Goal: Information Seeking & Learning: Learn about a topic

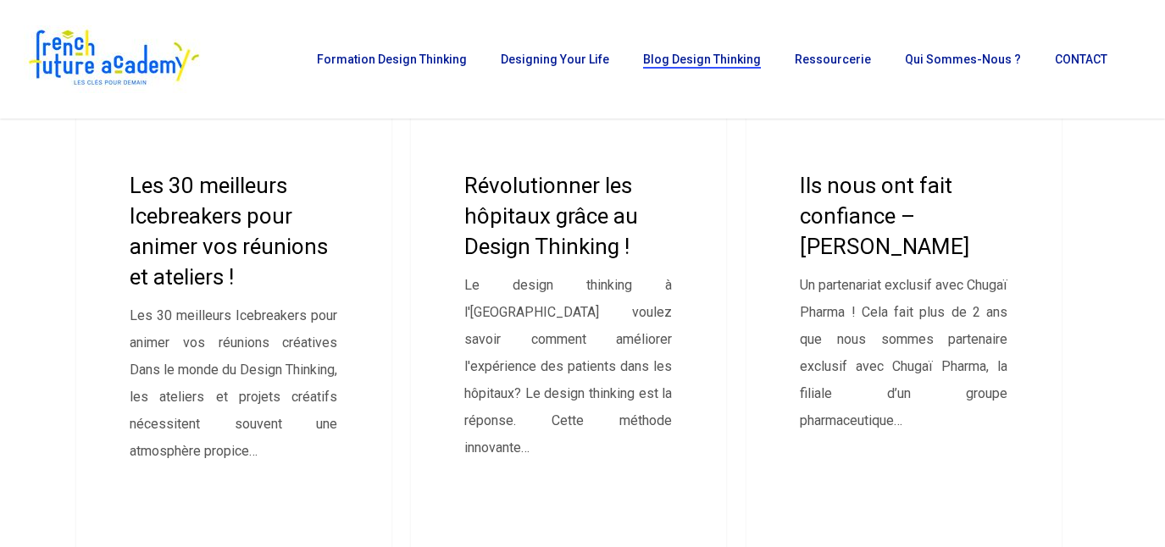
scroll to position [243, 0]
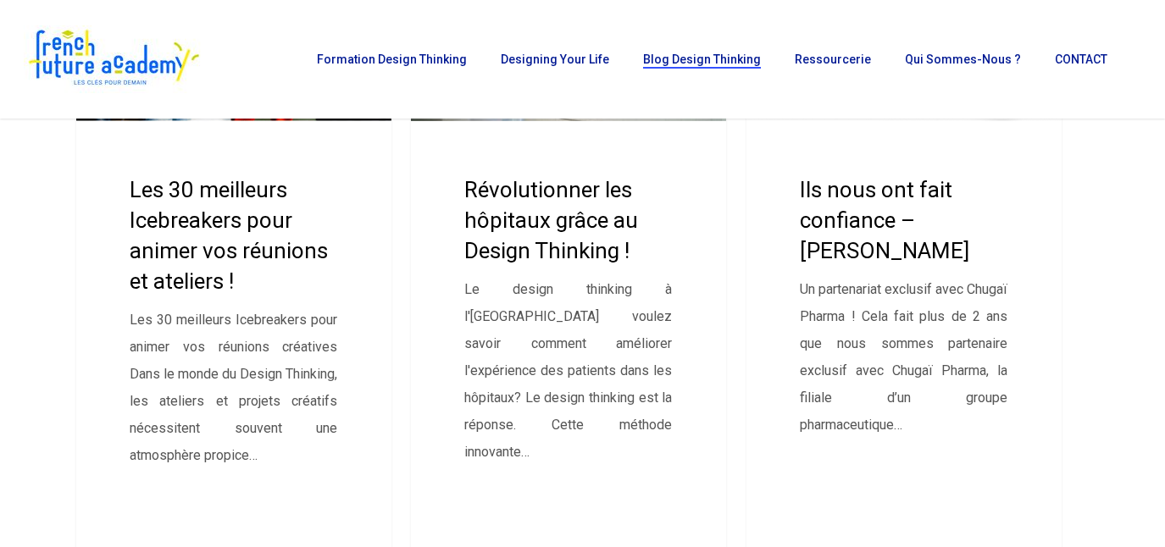
click at [554, 232] on link "Révolutionner les hôpitaux grâce au Design Thinking !" at bounding box center [568, 275] width 315 height 732
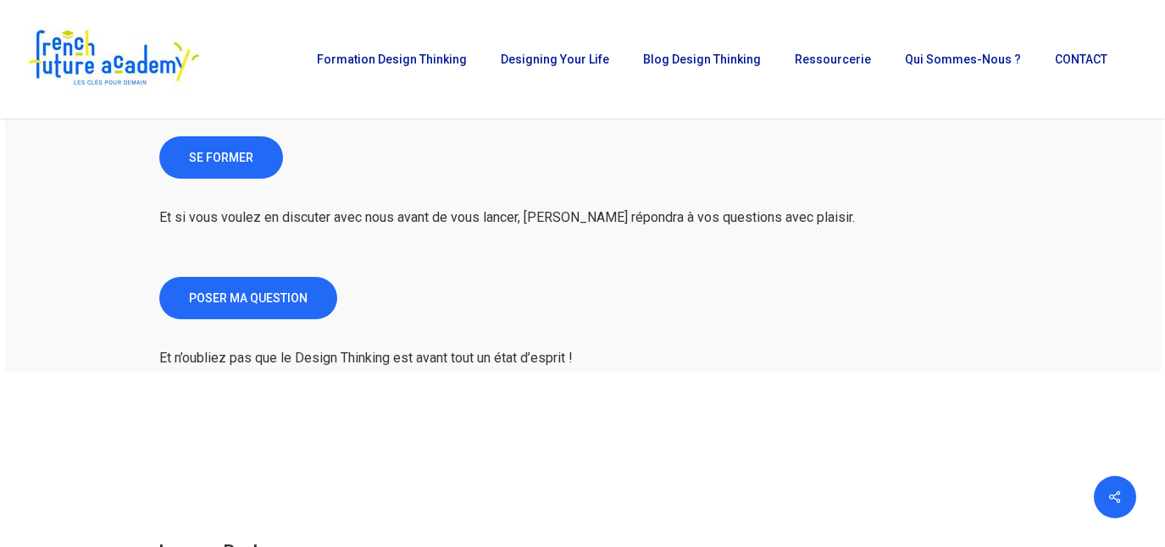
scroll to position [3206, 0]
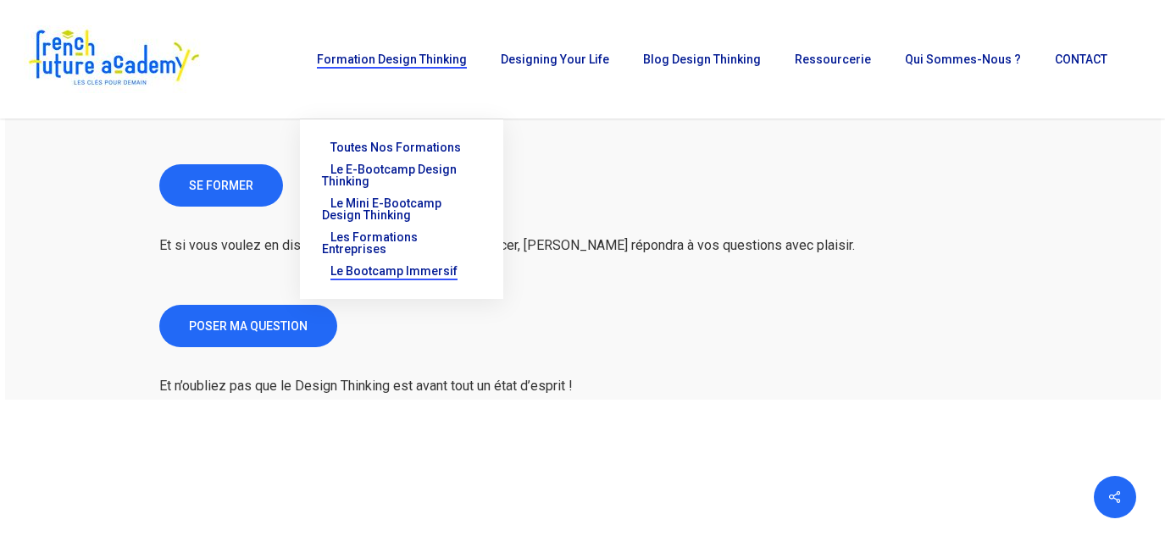
click at [406, 269] on span "Le Bootcamp Immersif" at bounding box center [393, 271] width 127 height 14
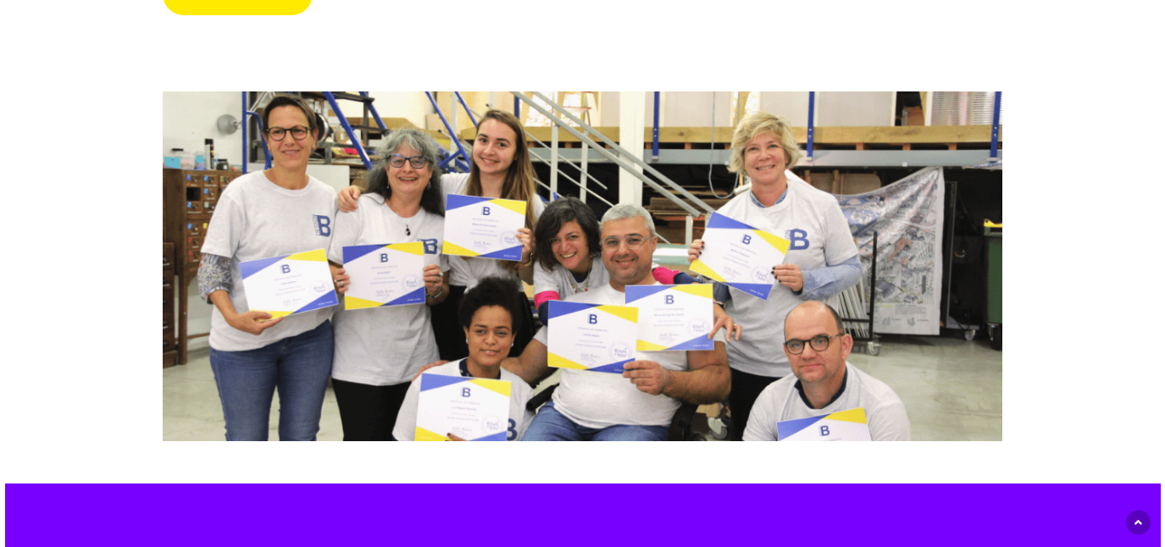
scroll to position [3546, 0]
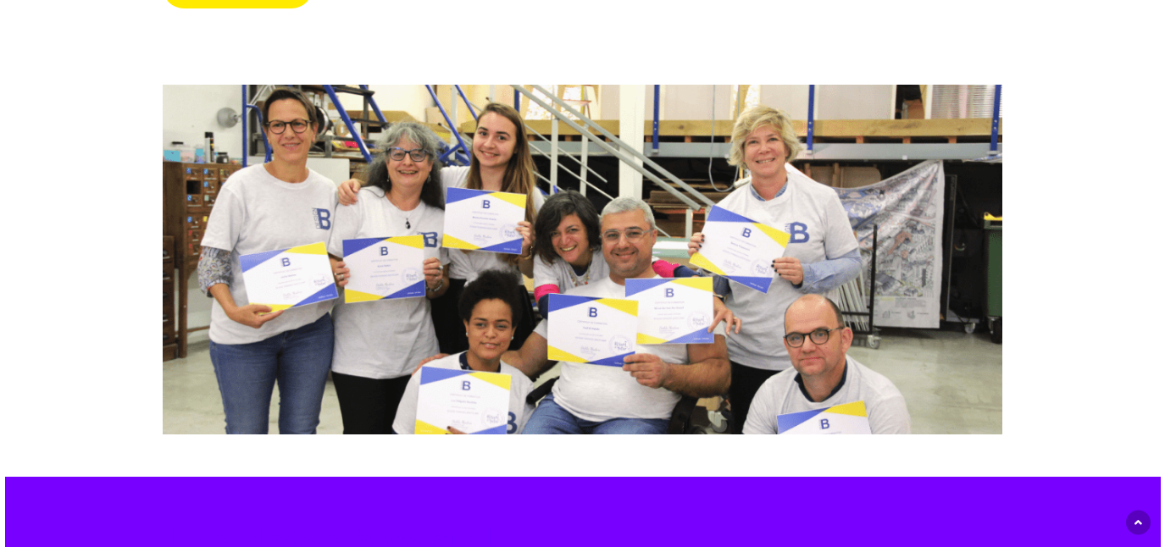
click at [451, 312] on img at bounding box center [583, 260] width 840 height 350
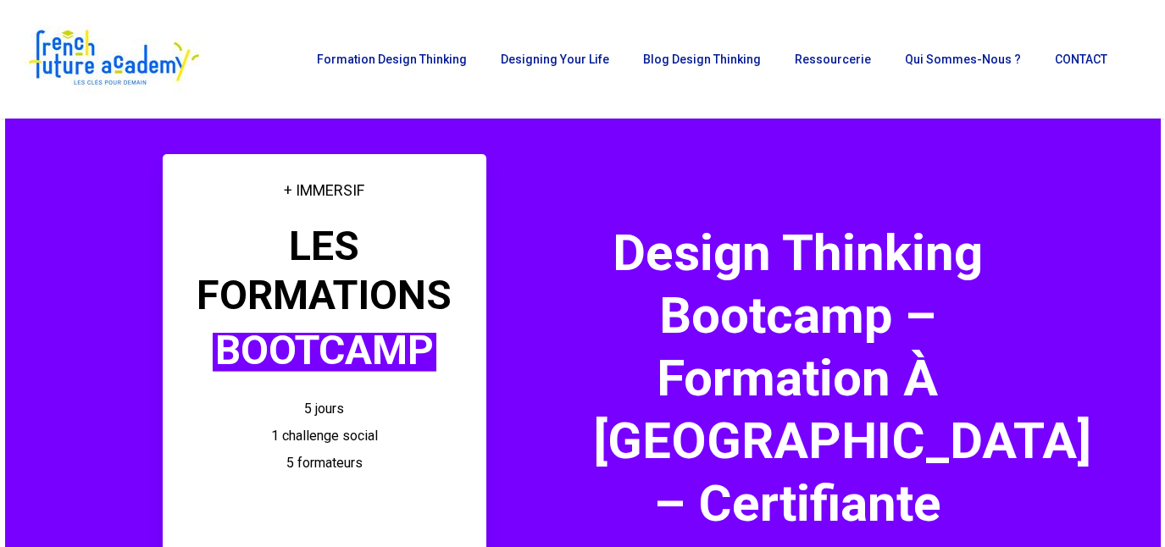
scroll to position [0, 0]
